Goal: Task Accomplishment & Management: Complete application form

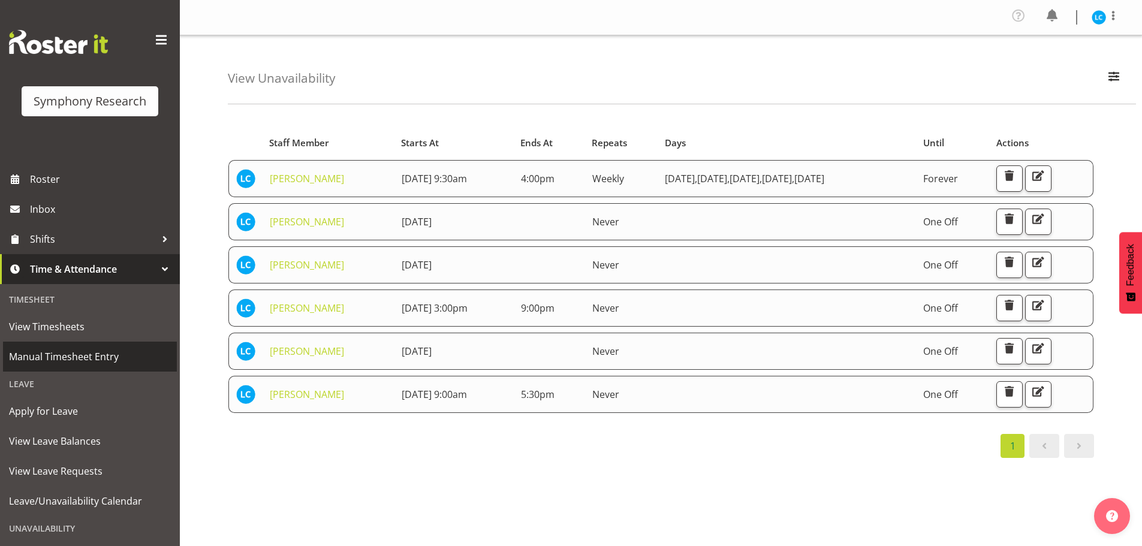
click at [47, 349] on span "Manual Timesheet Entry" at bounding box center [90, 357] width 162 height 18
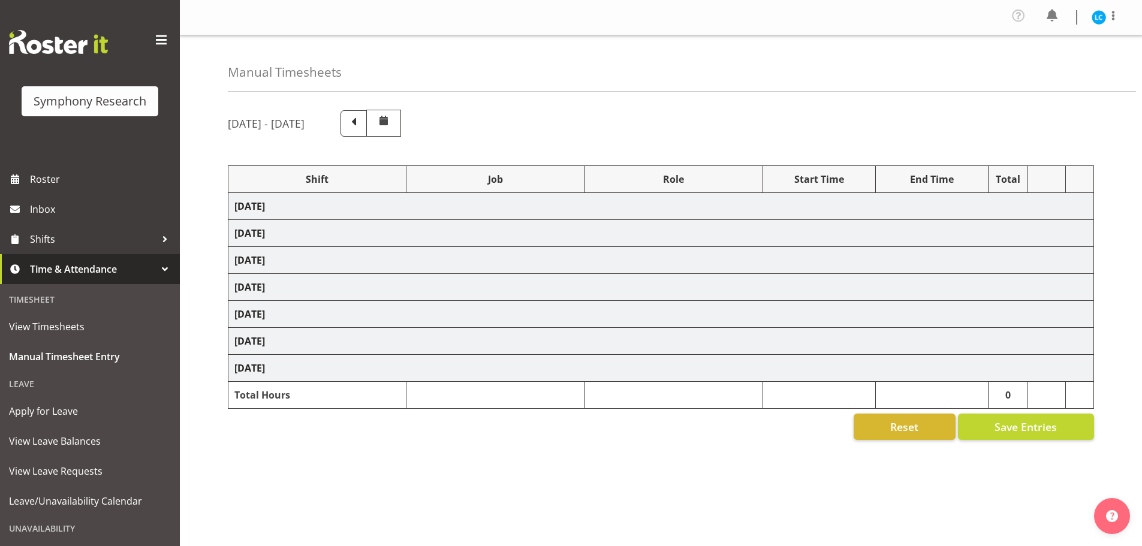
select select "57853"
select select "10536"
select select "47"
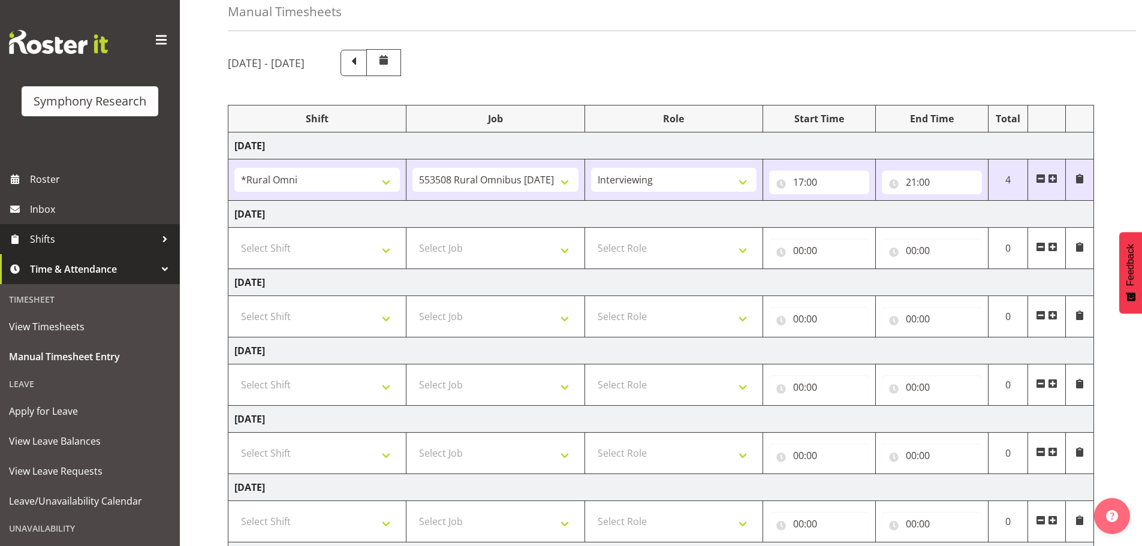
scroll to position [60, 0]
click at [72, 242] on span "Shifts" at bounding box center [93, 239] width 126 height 18
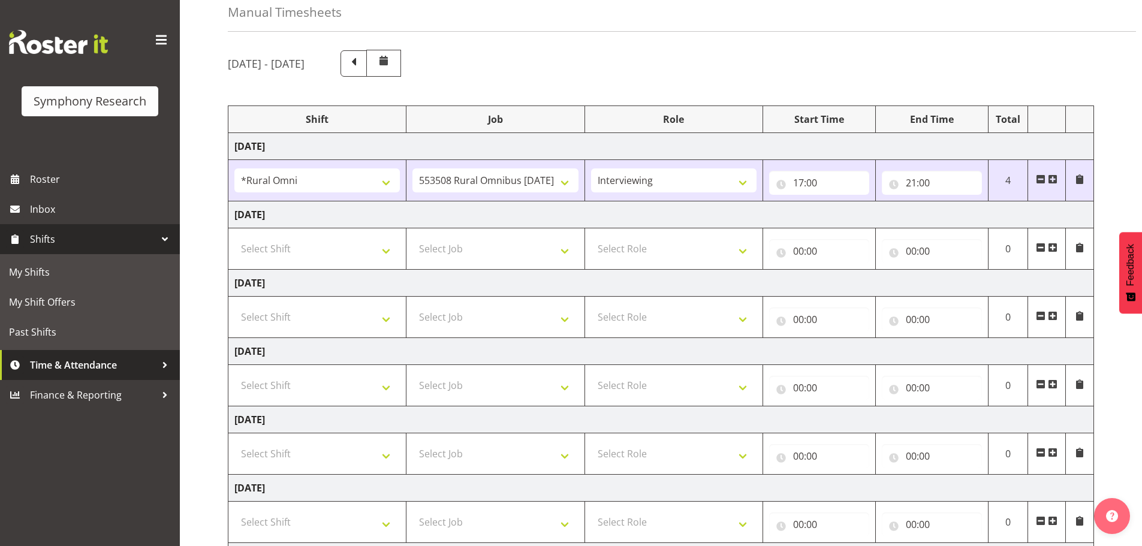
click at [85, 360] on span "Time & Attendance" at bounding box center [93, 365] width 126 height 18
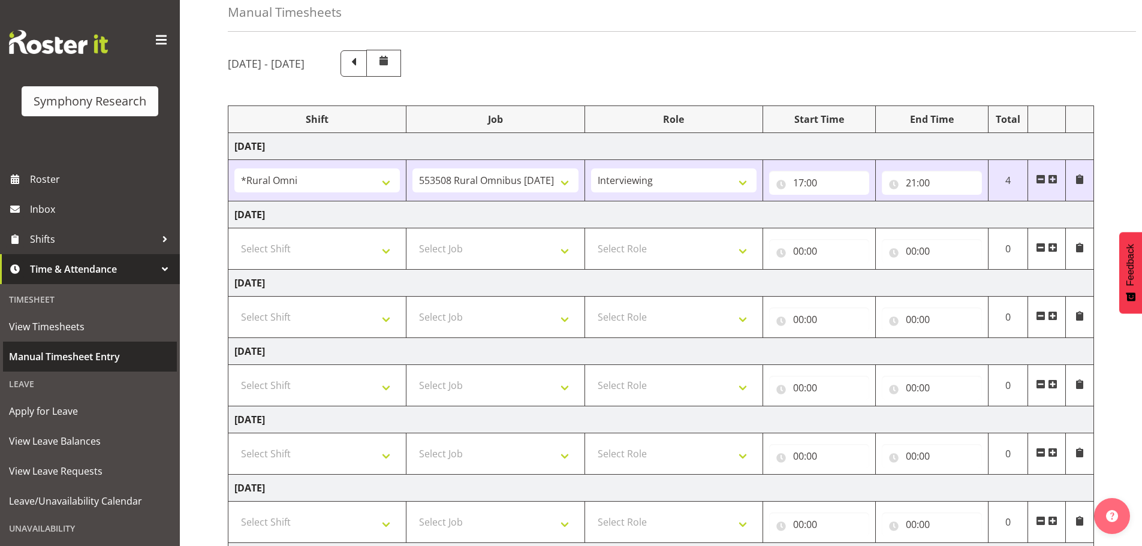
click at [73, 353] on span "Manual Timesheet Entry" at bounding box center [90, 357] width 162 height 18
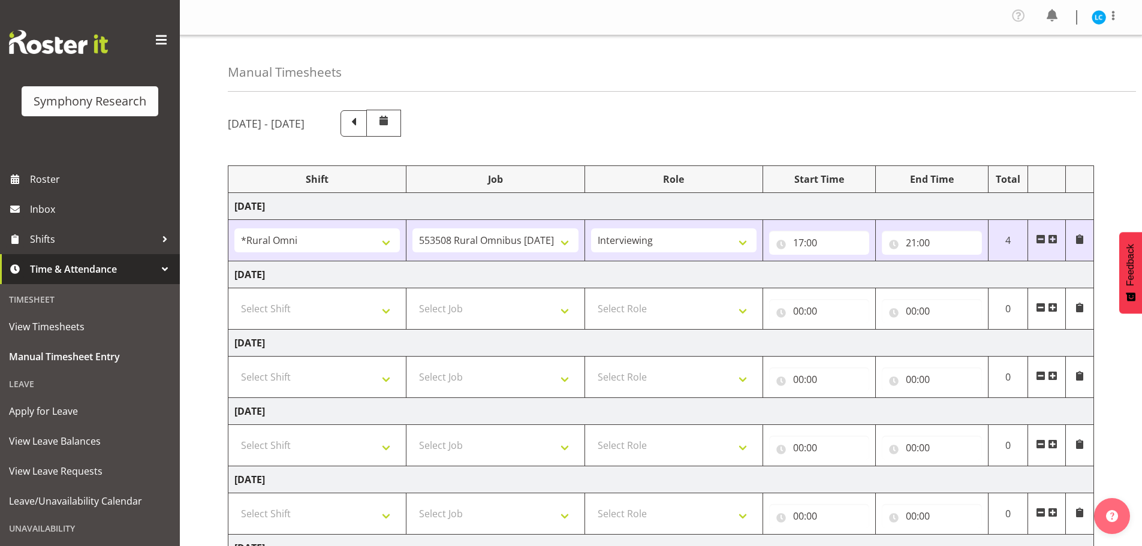
select select "57853"
select select "10536"
select select "47"
click at [389, 309] on select "Select Shift !!Weekend Residential (Roster IT Shift Label) *Business 9/10am ~ 4…" at bounding box center [316, 309] width 165 height 24
select select "57853"
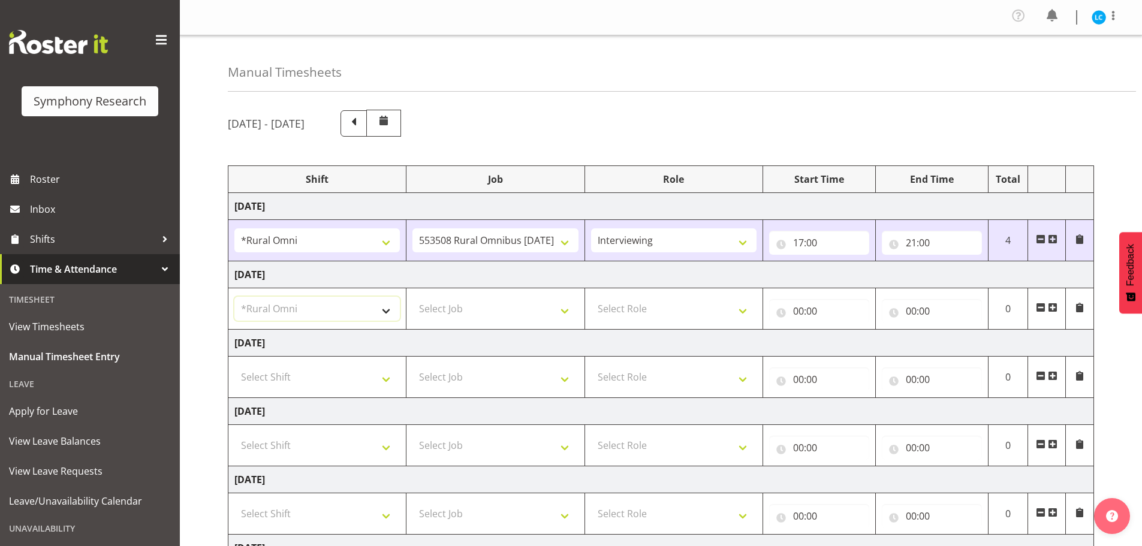
click at [234, 297] on select "Select Shift !!Weekend Residential (Roster IT Shift Label) *Business 9/10am ~ 4…" at bounding box center [316, 309] width 165 height 24
click at [486, 309] on select "Select Job 550060 IF Admin 553492 World Poll Aus Wave 2 Main 2025 553493 World …" at bounding box center [494, 309] width 165 height 24
select select "10536"
click at [412, 297] on select "Select Job 550060 IF Admin 553492 World Poll Aus Wave 2 Main 2025 553493 World …" at bounding box center [494, 309] width 165 height 24
click at [656, 302] on select "Select Role Briefing Interviewing" at bounding box center [673, 309] width 165 height 24
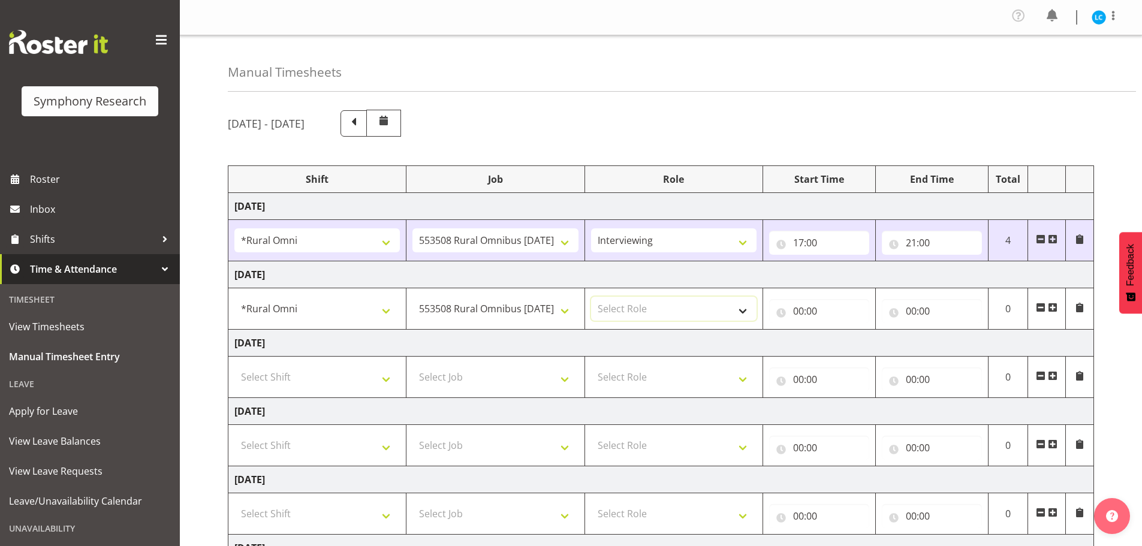
select select "47"
click at [591, 297] on select "Select Role Briefing Interviewing" at bounding box center [673, 309] width 165 height 24
click at [806, 314] on input "00:00" at bounding box center [819, 311] width 100 height 24
click at [847, 341] on select "00 01 02 03 04 05 06 07 08 09 10 11 12 13 14 15 16 17 18 19 20 21 22 23" at bounding box center [851, 342] width 27 height 24
select select "17"
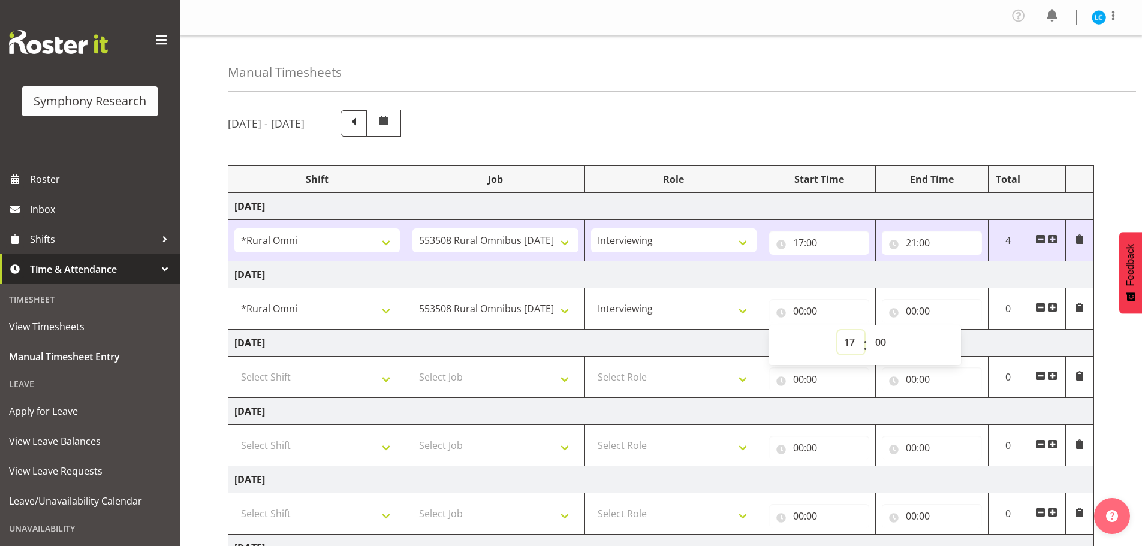
click at [838, 330] on select "00 01 02 03 04 05 06 07 08 09 10 11 12 13 14 15 16 17 18 19 20 21 22 23" at bounding box center [851, 342] width 27 height 24
type input "17:00"
click at [918, 311] on input "00:00" at bounding box center [932, 311] width 100 height 24
click at [960, 342] on select "00 01 02 03 04 05 06 07 08 09 10 11 12 13 14 15 16 17 18 19 20 21 22 23" at bounding box center [963, 342] width 27 height 24
select select "21"
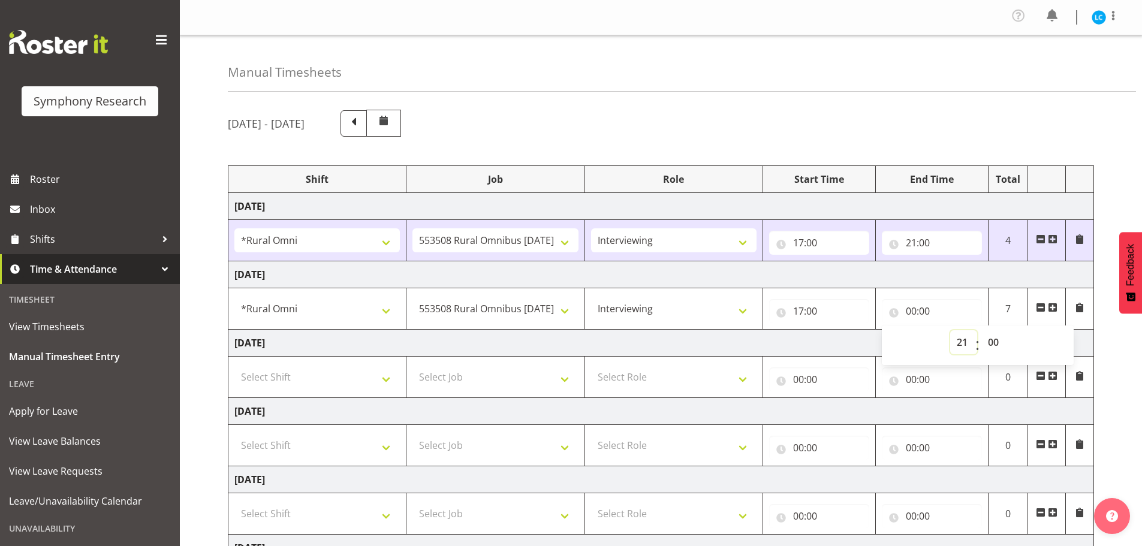
type input "21:00"
click at [960, 342] on select "00 01 02 03 04 05 06 07 08 09 10 11 12 13 14 15 16 17 18 19 20 21 22 23" at bounding box center [963, 342] width 27 height 24
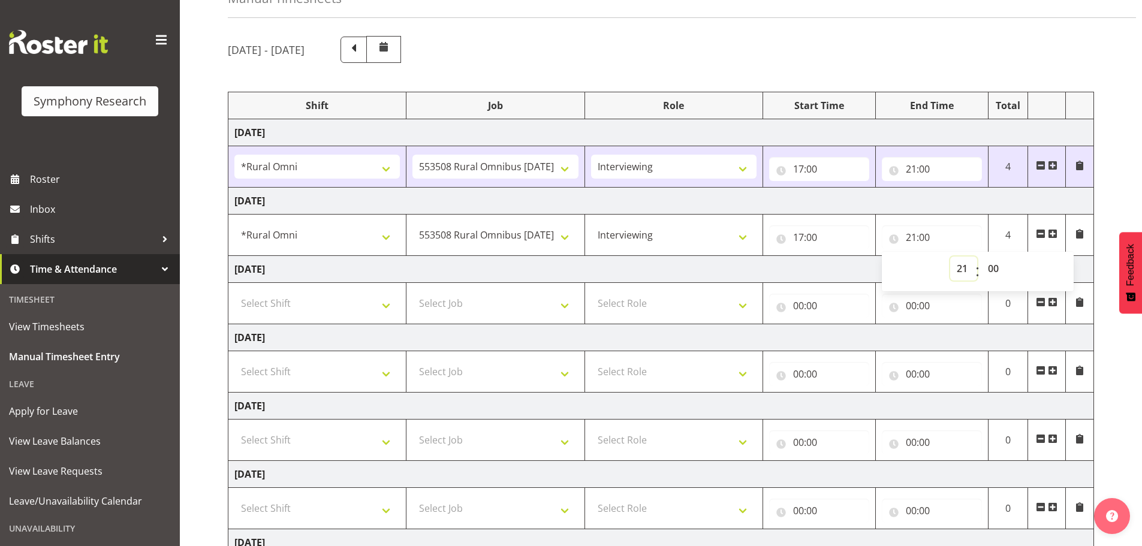
scroll to position [201, 0]
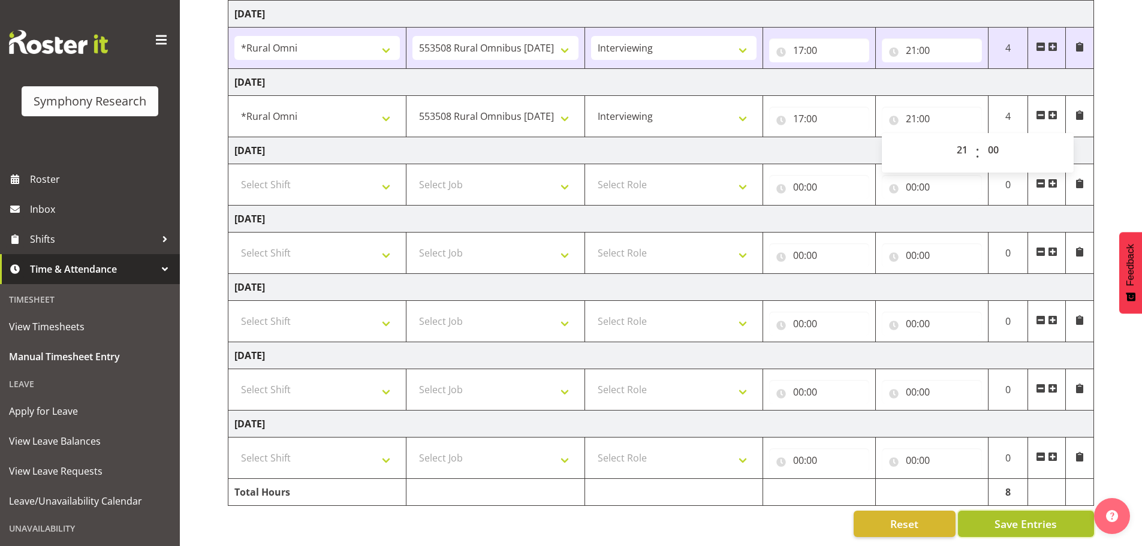
click at [1014, 516] on span "Save Entries" at bounding box center [1026, 524] width 62 height 16
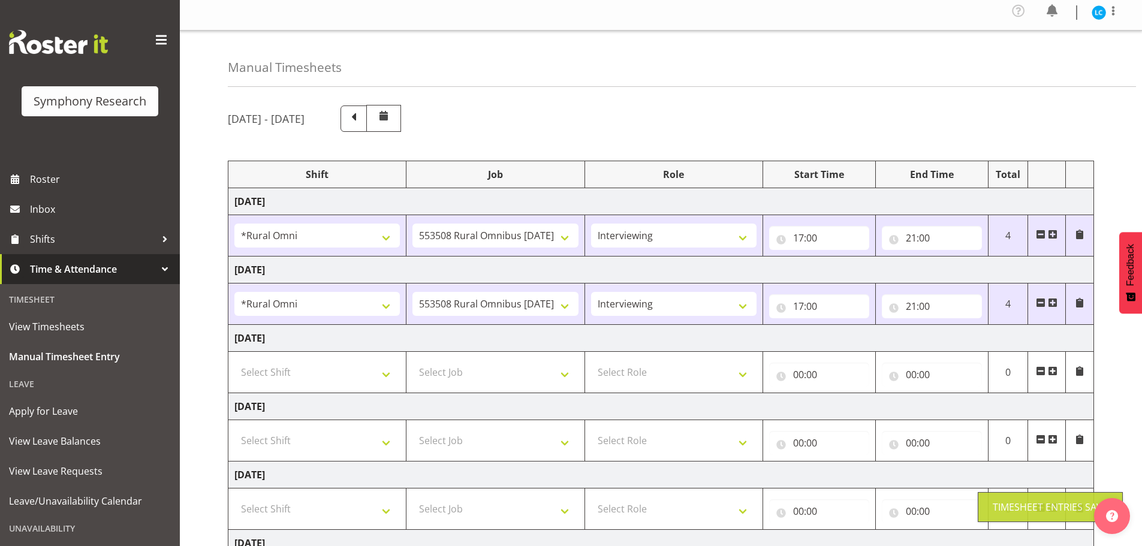
scroll to position [0, 0]
